Goal: Download file/media

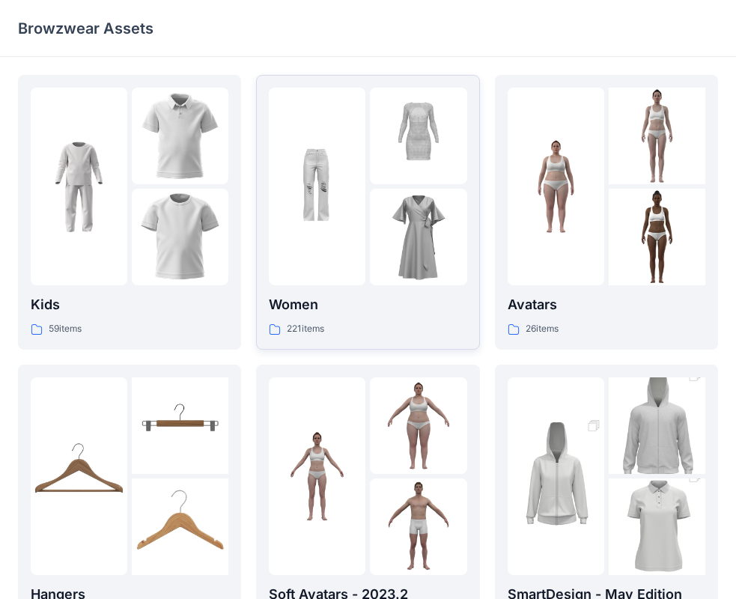
click at [321, 235] on img at bounding box center [317, 187] width 97 height 97
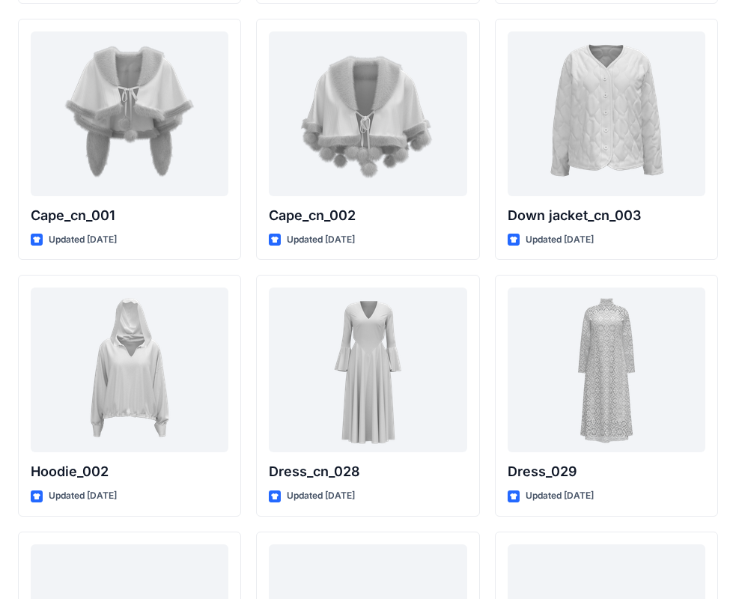
scroll to position [9296, 0]
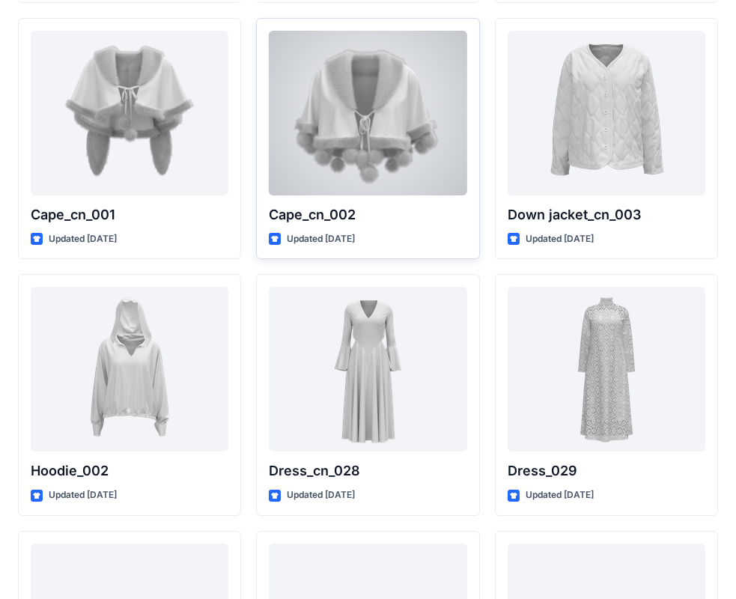
click at [379, 94] on div at bounding box center [368, 113] width 198 height 165
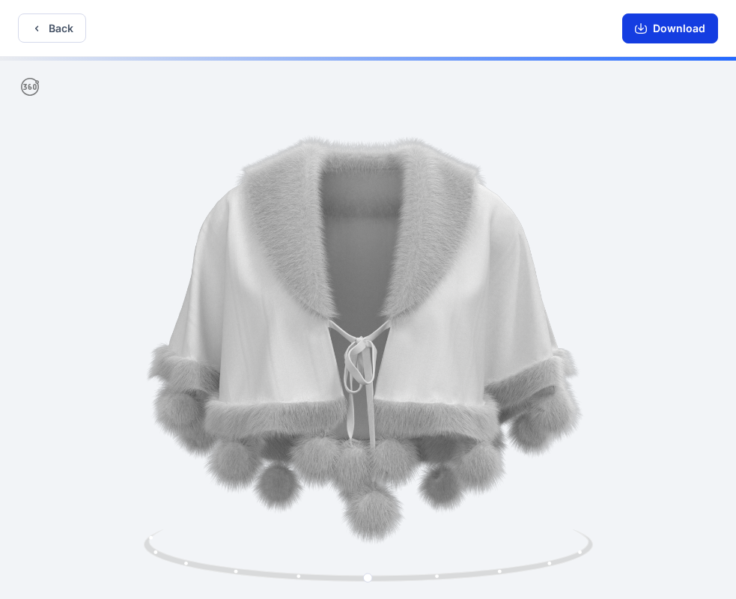
click at [677, 33] on button "Download" at bounding box center [671, 28] width 96 height 30
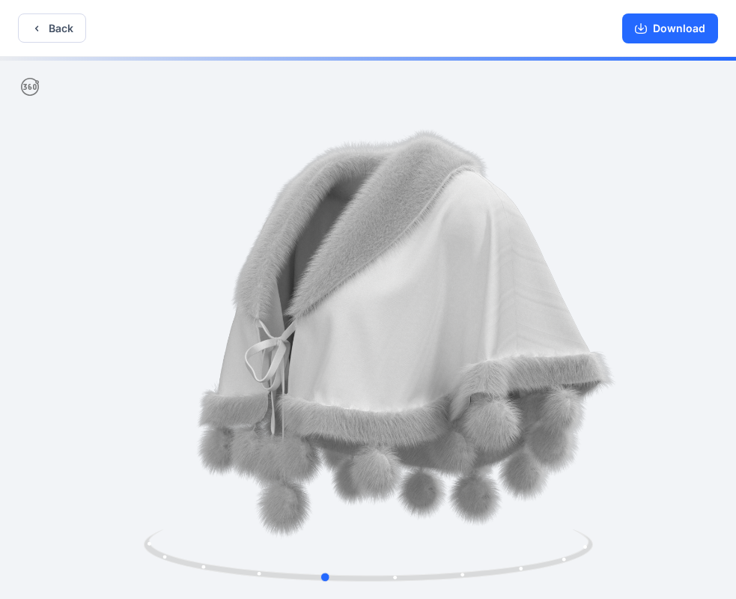
drag, startPoint x: 485, startPoint y: 253, endPoint x: 441, endPoint y: 255, distance: 44.3
click at [441, 255] on div at bounding box center [368, 329] width 736 height 545
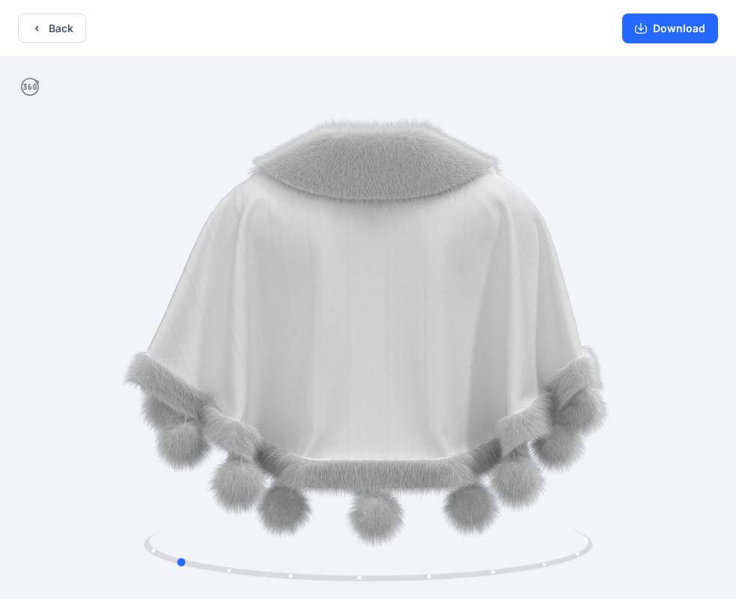
drag, startPoint x: 503, startPoint y: 308, endPoint x: 354, endPoint y: 319, distance: 149.5
click at [354, 319] on div at bounding box center [368, 329] width 736 height 545
